Goal: Task Accomplishment & Management: Manage account settings

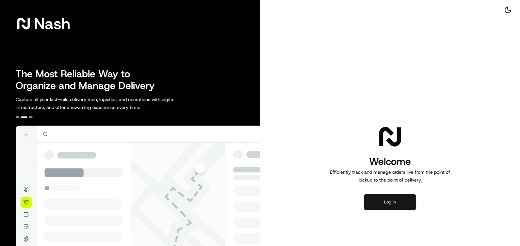
click at [373, 204] on button "Log in" at bounding box center [390, 202] width 52 height 16
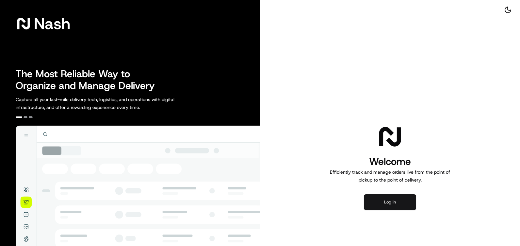
click at [409, 203] on button "Log in" at bounding box center [390, 202] width 52 height 16
